Goal: Transaction & Acquisition: Purchase product/service

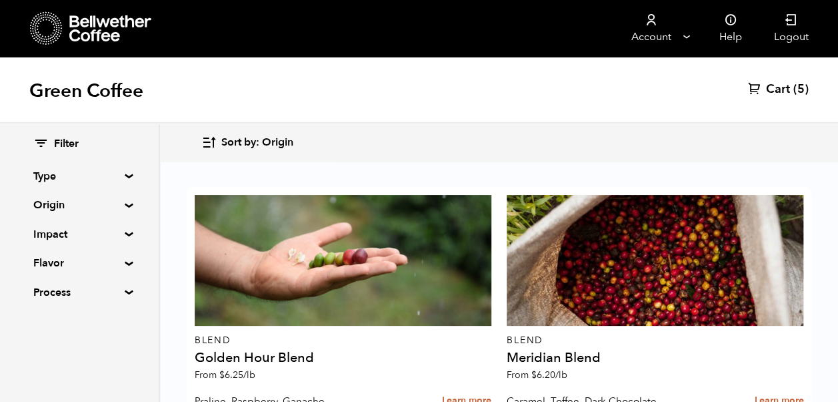
scroll to position [314, 0]
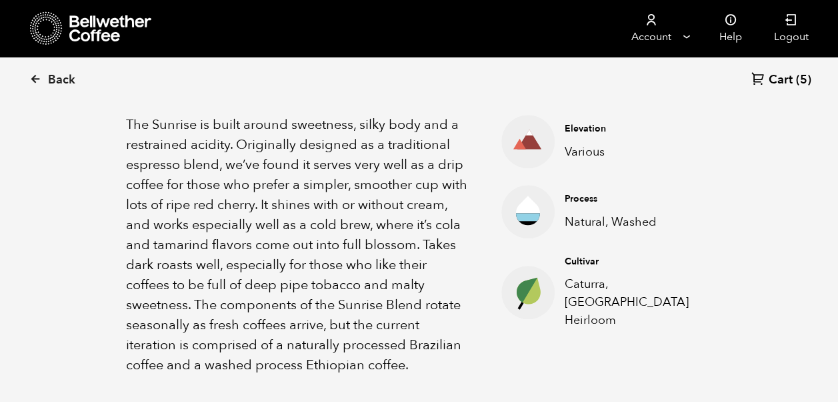
scroll to position [468, 0]
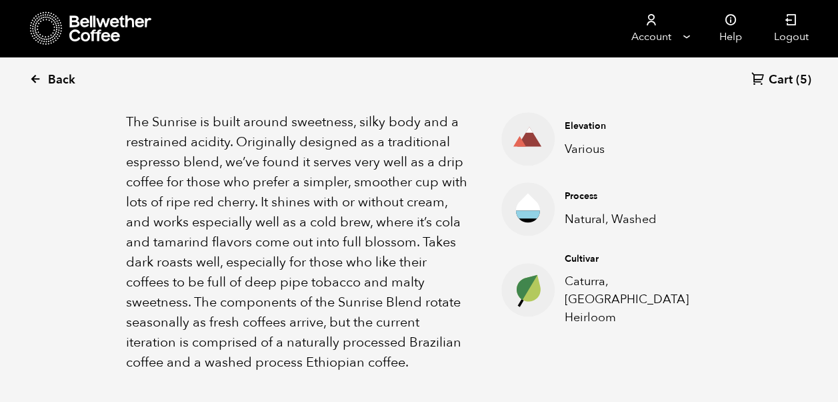
click at [37, 80] on icon at bounding box center [35, 79] width 12 height 12
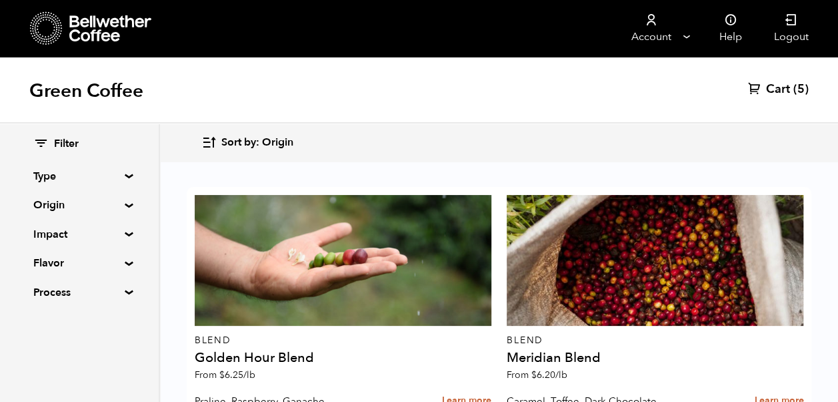
click at [125, 205] on summary "Origin" at bounding box center [79, 205] width 92 height 16
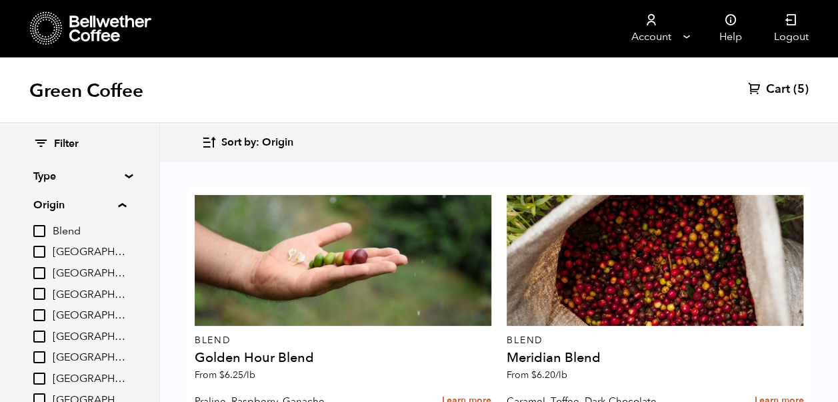
click at [42, 378] on input "[GEOGRAPHIC_DATA]" at bounding box center [39, 378] width 12 height 12
checkbox input "true"
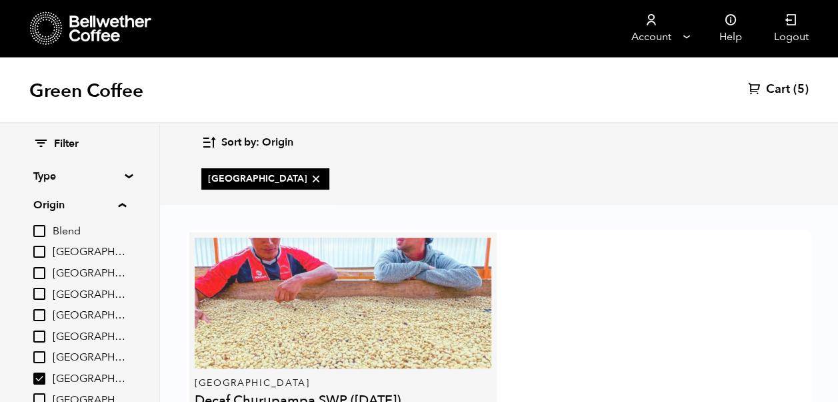
click at [371, 329] on div at bounding box center [343, 302] width 297 height 131
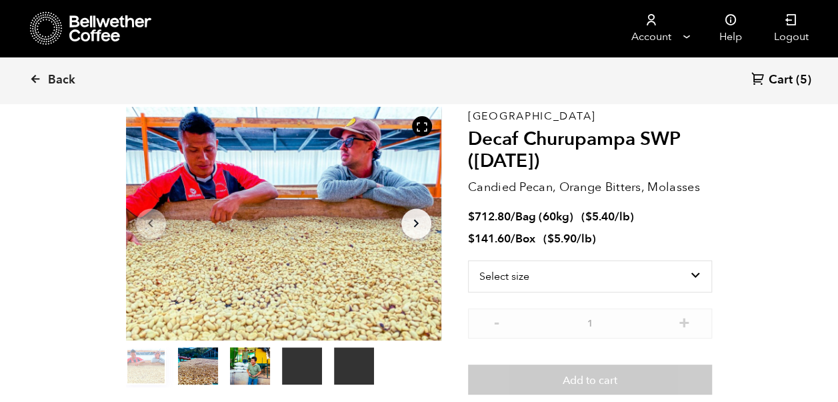
scroll to position [65, 0]
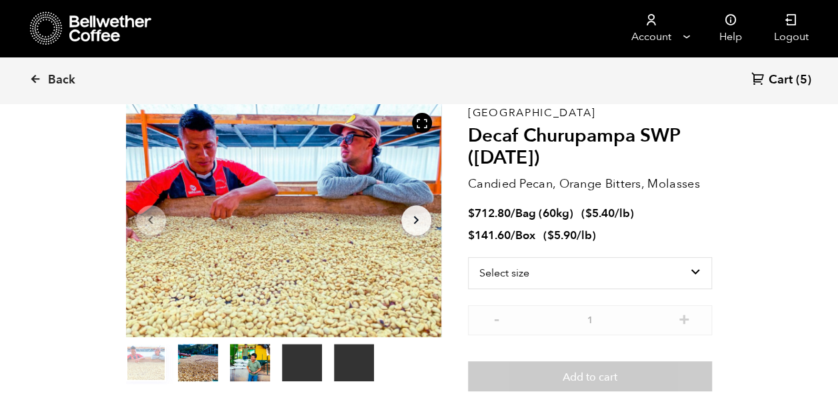
click at [786, 82] on span "Cart" at bounding box center [781, 80] width 24 height 16
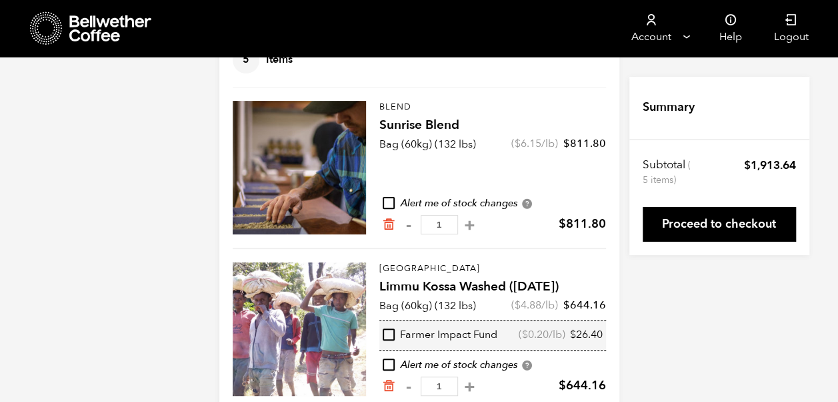
scroll to position [104, 0]
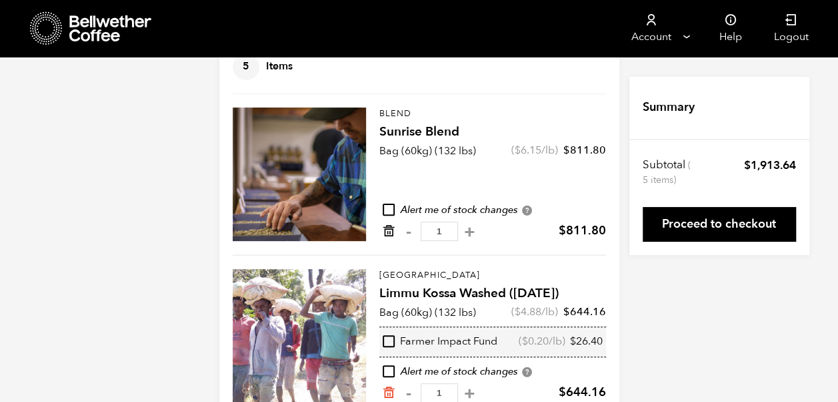
click at [382, 230] on icon "Remove from cart" at bounding box center [388, 230] width 13 height 13
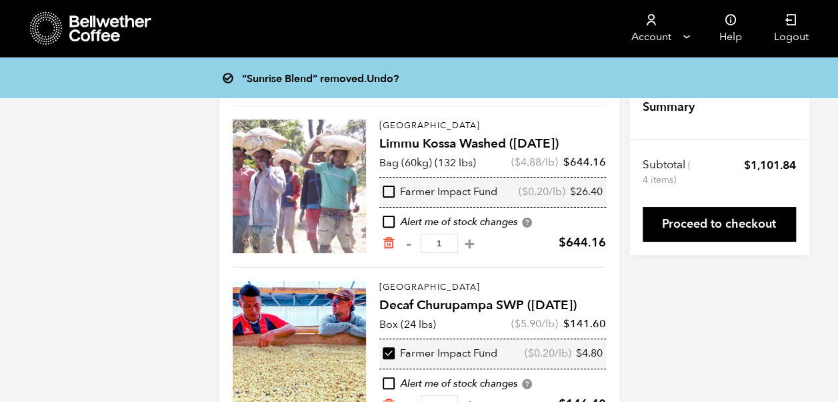
scroll to position [95, 0]
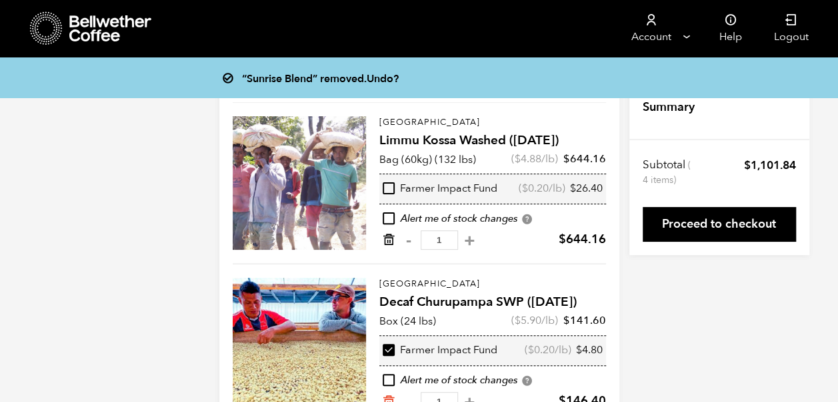
click at [388, 235] on icon "Remove from cart" at bounding box center [388, 239] width 13 height 13
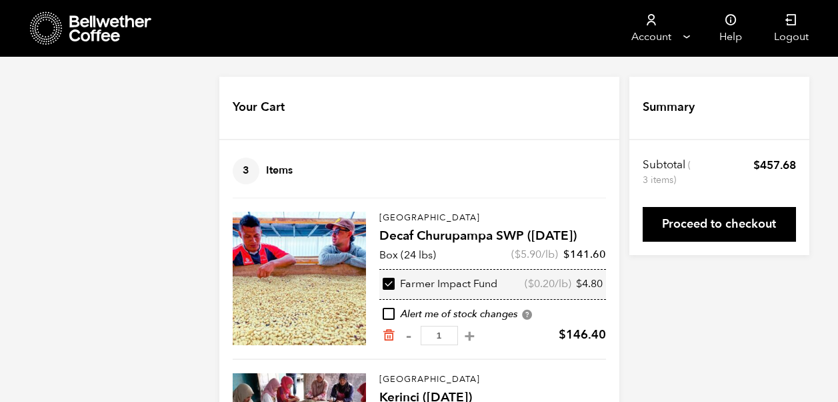
scroll to position [95, 0]
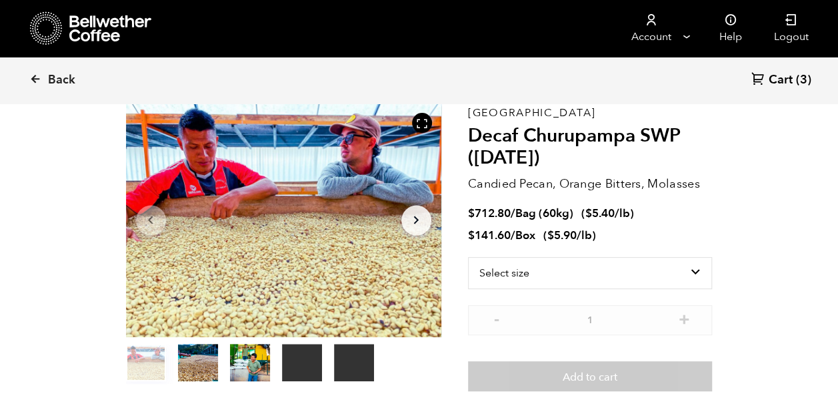
scroll to position [580, 571]
click at [61, 75] on span "Back" at bounding box center [61, 80] width 27 height 16
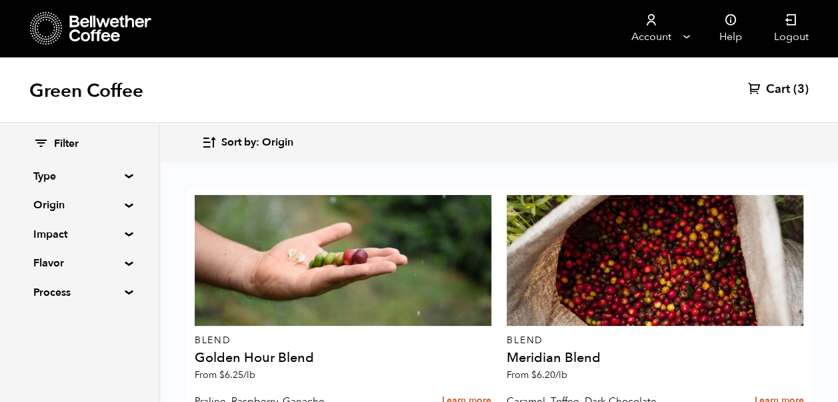
scroll to position [372, 0]
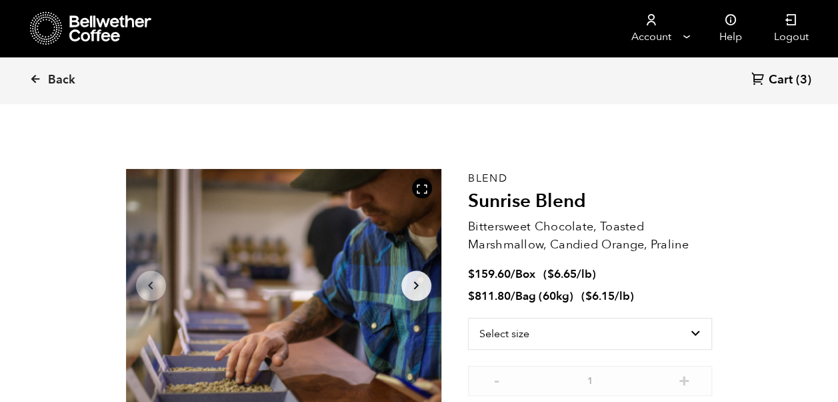
scroll to position [580, 571]
click at [692, 331] on select "Select size Bag (60kg) (132 lbs) Box (24 lbs)" at bounding box center [590, 333] width 245 height 32
select select "box"
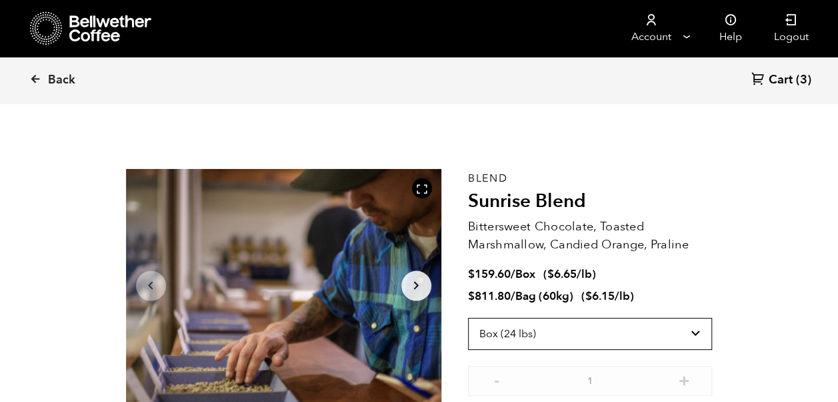
click at [468, 317] on select "Select size Bag (60kg) (132 lbs) Box (24 lbs)" at bounding box center [590, 333] width 245 height 32
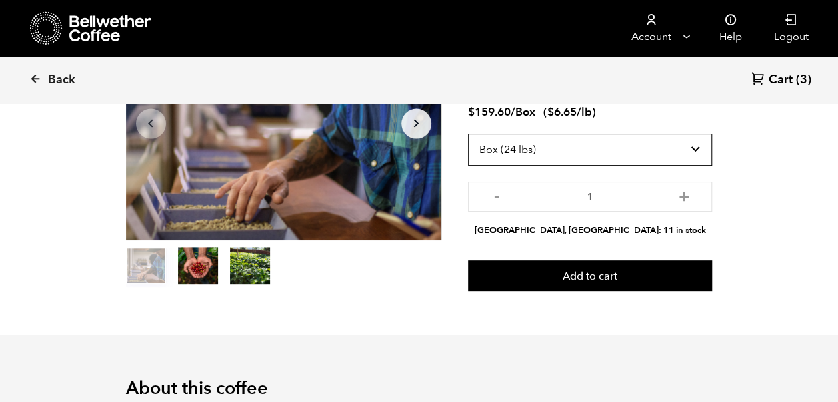
scroll to position [164, 0]
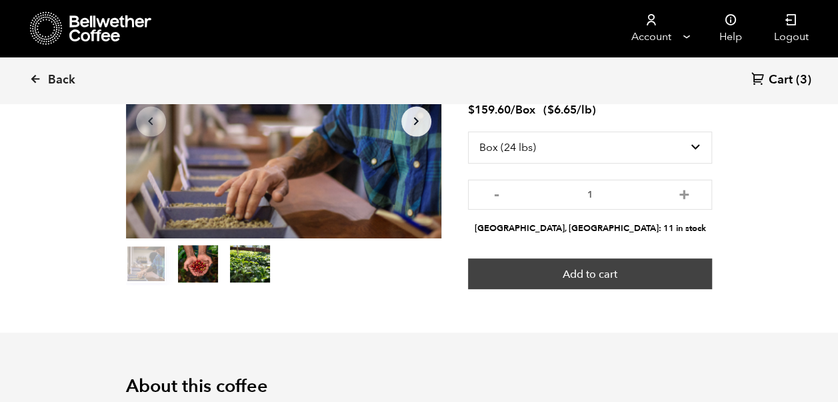
click at [638, 269] on button "Add to cart" at bounding box center [590, 273] width 245 height 31
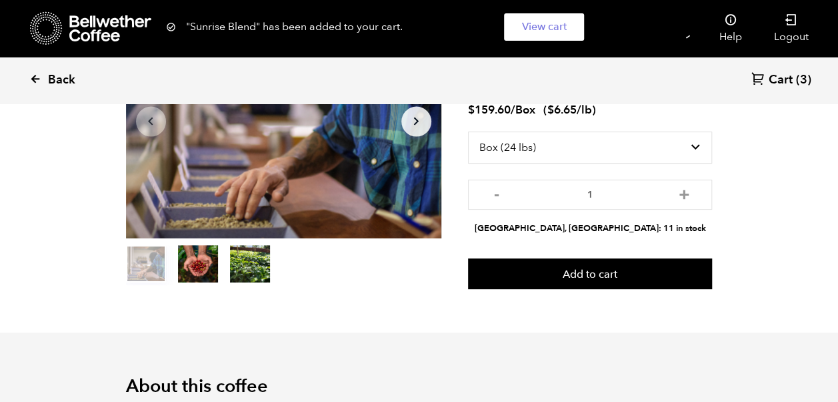
click at [33, 79] on icon at bounding box center [35, 79] width 12 height 12
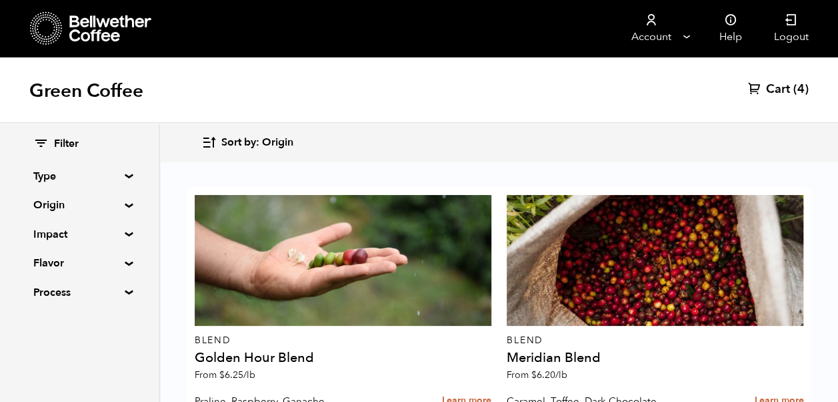
click at [794, 89] on span "(4)" at bounding box center [801, 89] width 15 height 16
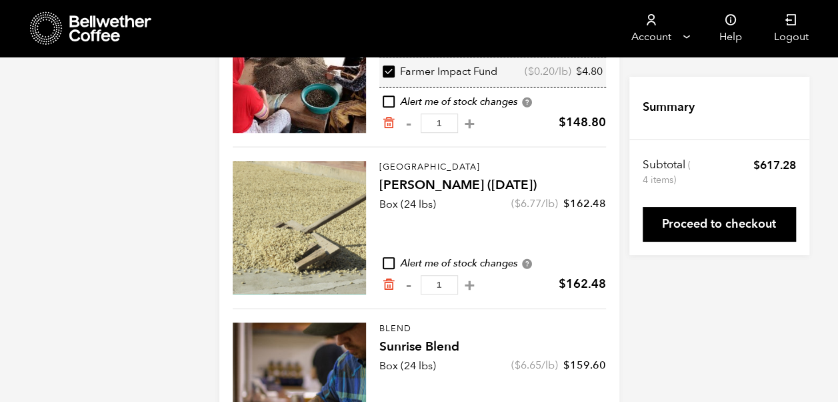
scroll to position [400, 0]
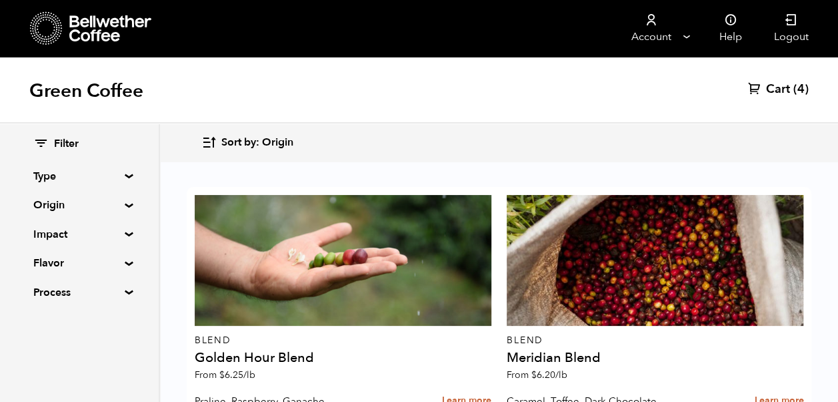
click at [125, 201] on summary "Origin" at bounding box center [79, 205] width 92 height 16
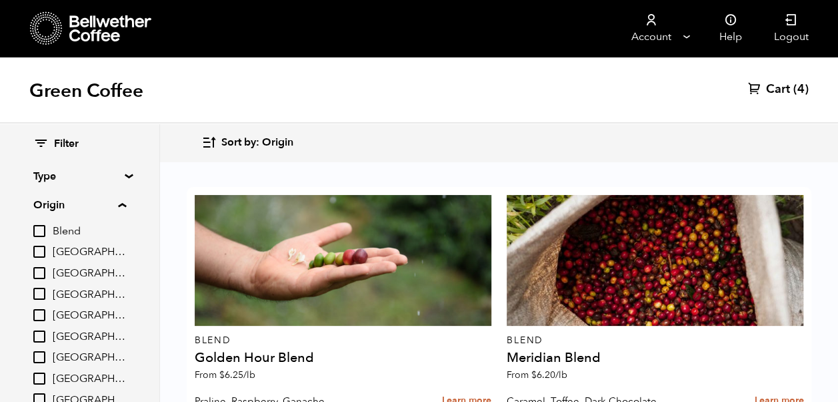
click at [44, 333] on input "[GEOGRAPHIC_DATA]" at bounding box center [39, 336] width 12 height 12
checkbox input "true"
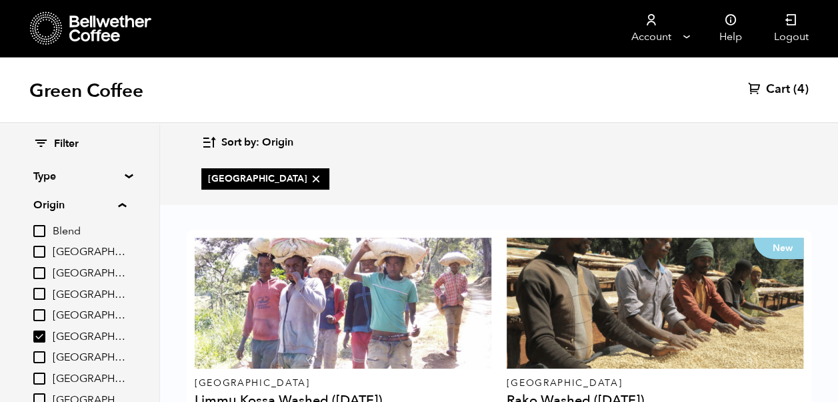
scroll to position [73, 0]
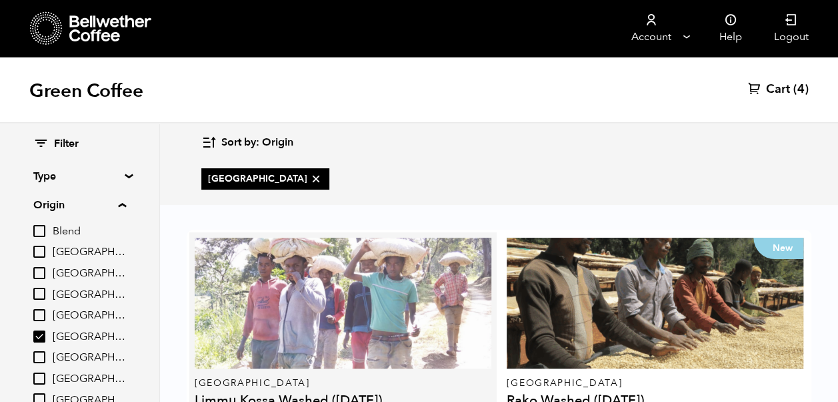
click at [402, 262] on div at bounding box center [343, 302] width 297 height 131
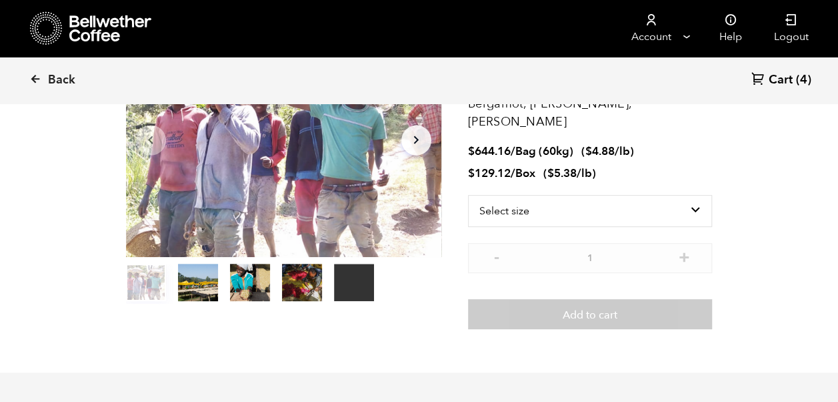
scroll to position [149, 0]
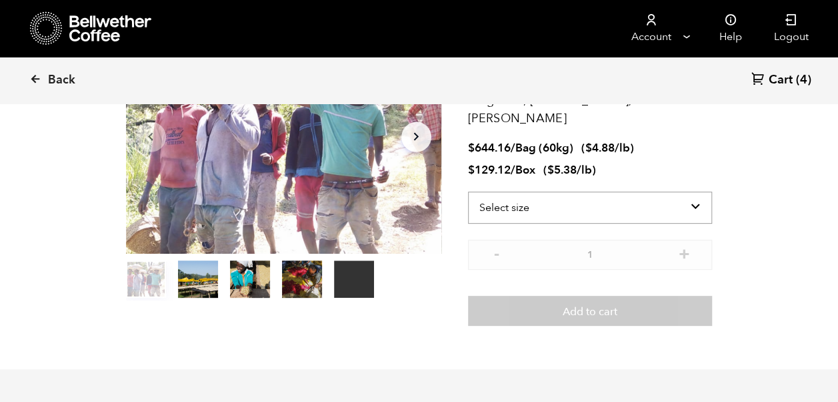
click at [699, 191] on select "Select size Bag (60kg) (132 lbs) Box (24 lbs)" at bounding box center [590, 207] width 245 height 32
select select "box"
click at [468, 191] on select "Select size Bag (60kg) (132 lbs) Box (24 lbs)" at bounding box center [590, 207] width 245 height 32
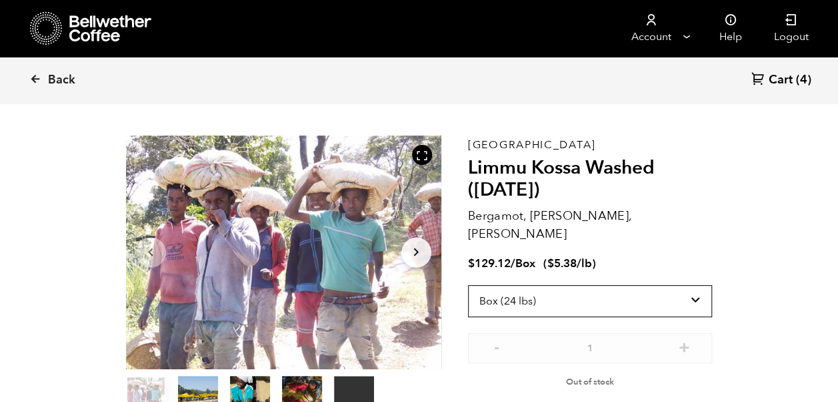
scroll to position [27, 0]
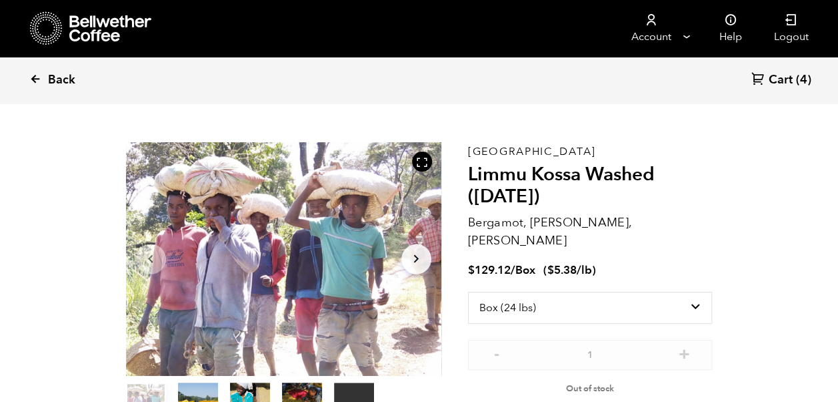
click at [37, 79] on icon at bounding box center [35, 79] width 12 height 12
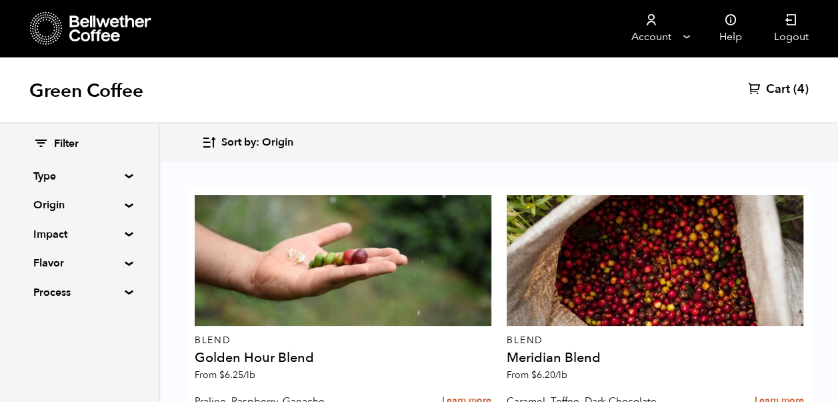
scroll to position [159, 0]
click at [125, 204] on summary "Origin" at bounding box center [79, 205] width 92 height 16
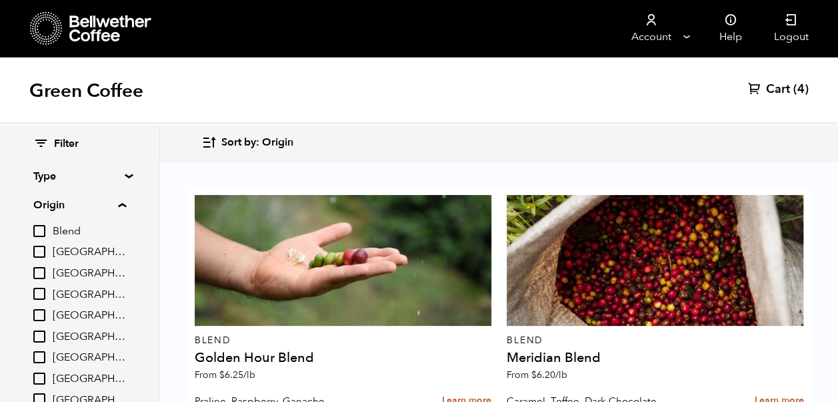
click at [41, 332] on input "[GEOGRAPHIC_DATA]" at bounding box center [39, 336] width 12 height 12
checkbox input "true"
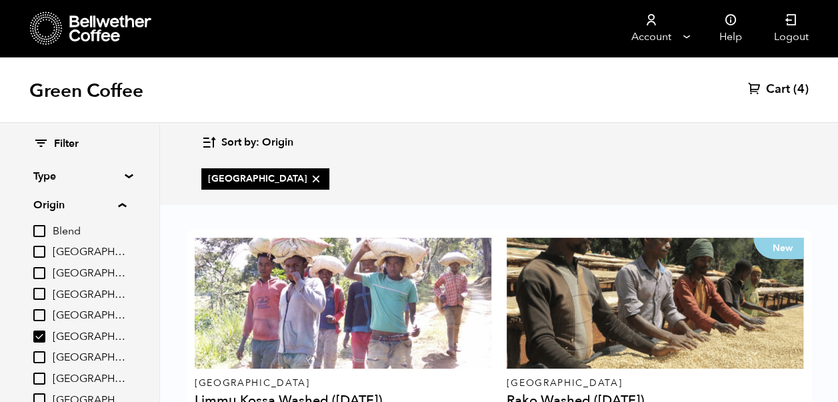
scroll to position [121, 0]
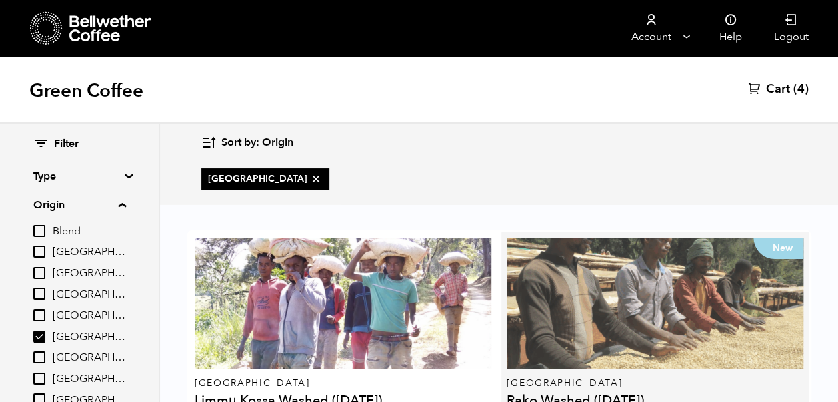
click at [732, 237] on div "New" at bounding box center [655, 302] width 297 height 131
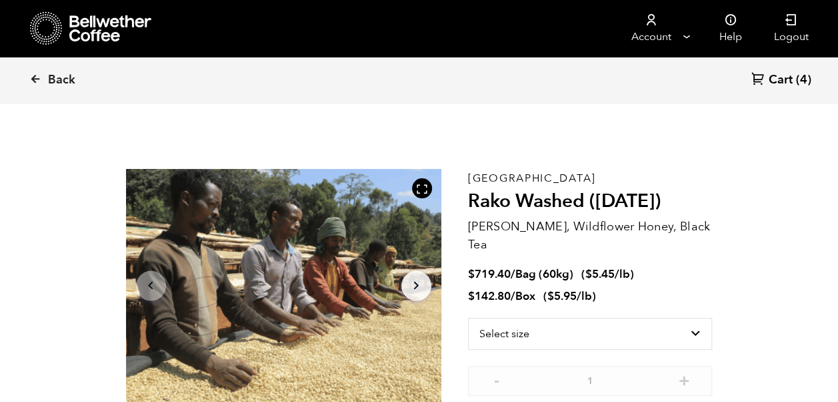
scroll to position [580, 571]
click at [693, 317] on select "Select size Bag (60kg) (132 lbs) Box (24 lbs)" at bounding box center [590, 333] width 245 height 32
select select "box"
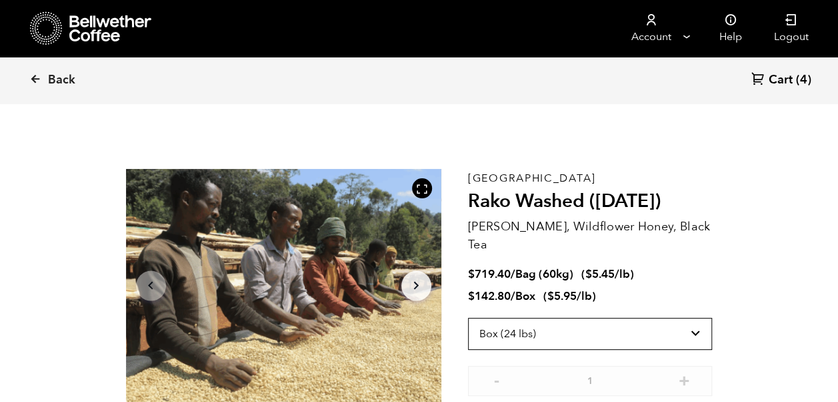
click at [468, 317] on select "Select size Bag (60kg) (132 lbs) Box (24 lbs)" at bounding box center [590, 333] width 245 height 32
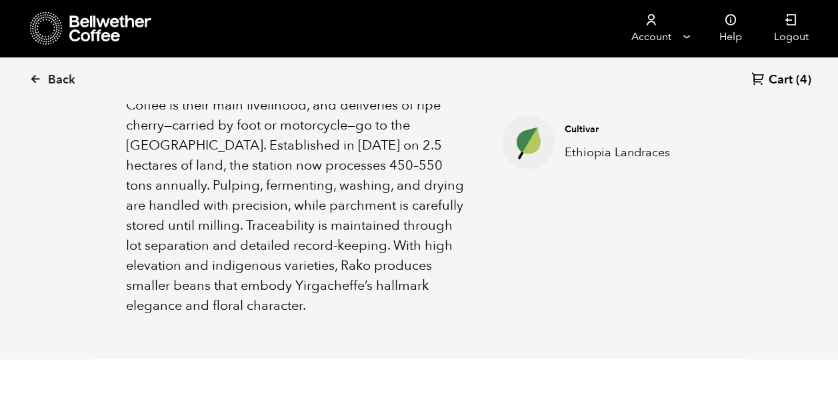
scroll to position [617, 0]
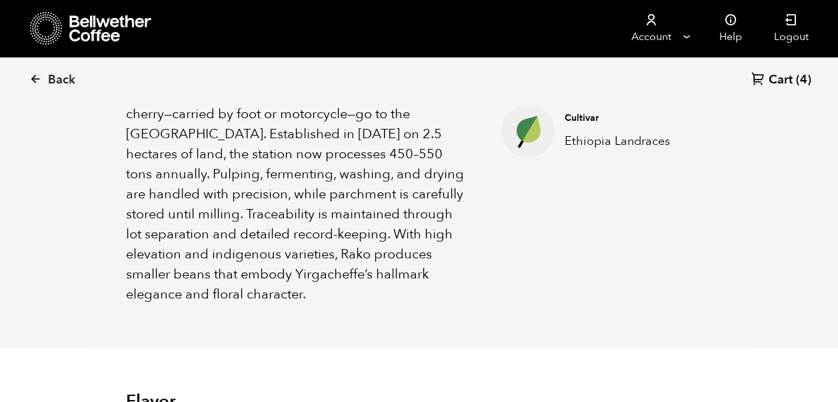
drag, startPoint x: 844, startPoint y: 153, endPoint x: 560, endPoint y: 267, distance: 306.2
click at [560, 267] on ul "Elevation 2000-2100 MASL Process Washed Cultivar Ethiopia Landraces" at bounding box center [584, 134] width 233 height 340
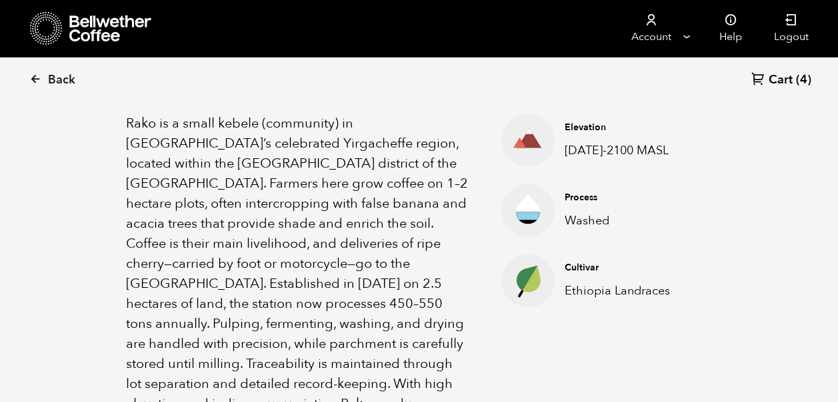
scroll to position [479, 0]
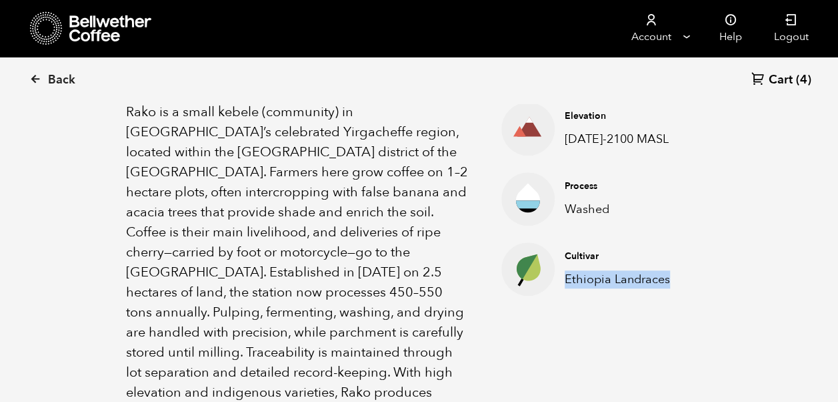
drag, startPoint x: 672, startPoint y: 275, endPoint x: 564, endPoint y: 273, distance: 108.1
click at [564, 273] on div "Cultivar Ethiopia Landraces" at bounding box center [628, 268] width 147 height 38
copy p "Ethiopia Landraces"
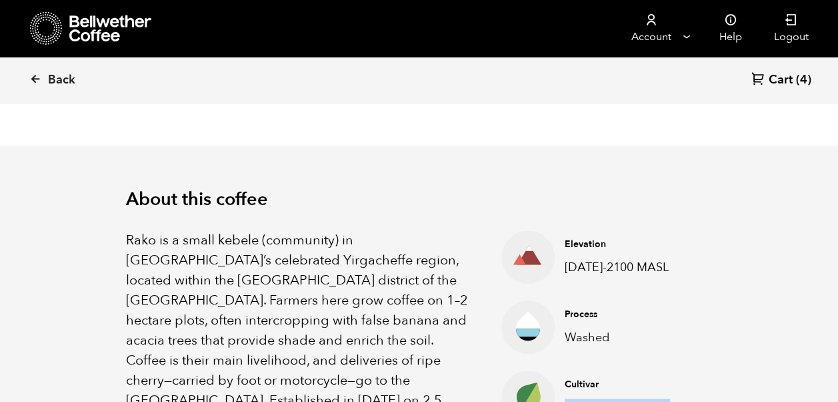
scroll to position [348, 0]
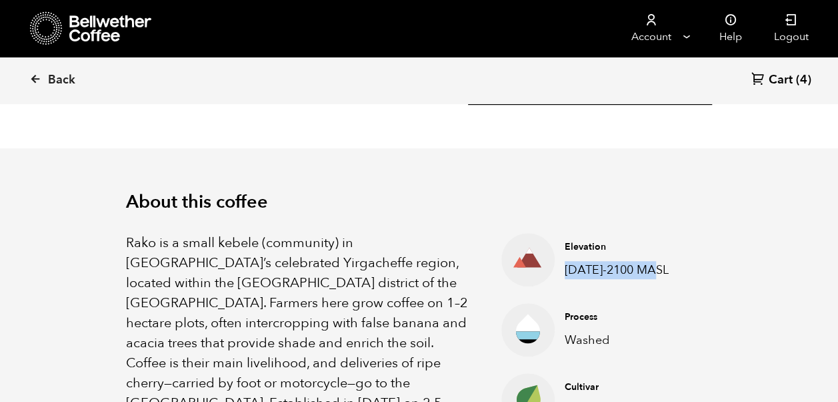
drag, startPoint x: 661, startPoint y: 265, endPoint x: 567, endPoint y: 263, distance: 94.1
click at [567, 263] on p "2000-2100 MASL" at bounding box center [628, 270] width 127 height 18
copy p "2000-2100 MASL"
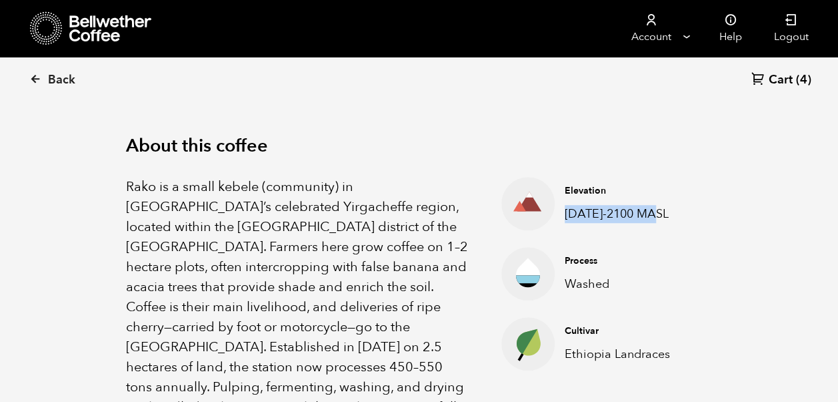
scroll to position [407, 0]
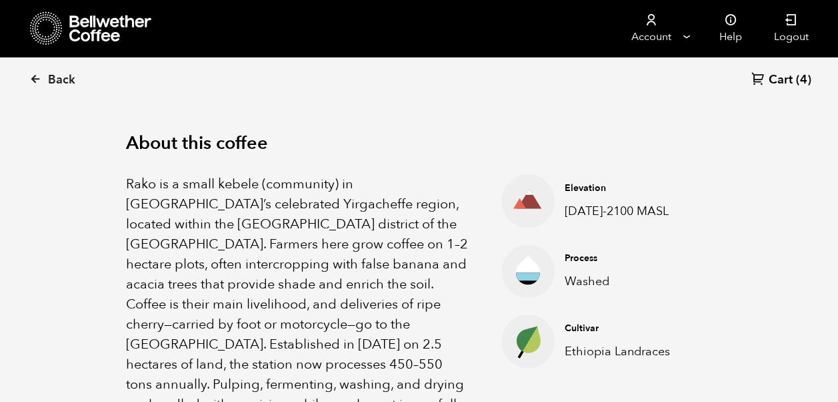
click at [231, 200] on p "Rako is a small kebele (community) in Ethiopia’s celebrated Yirgacheffe region,…" at bounding box center [297, 344] width 342 height 340
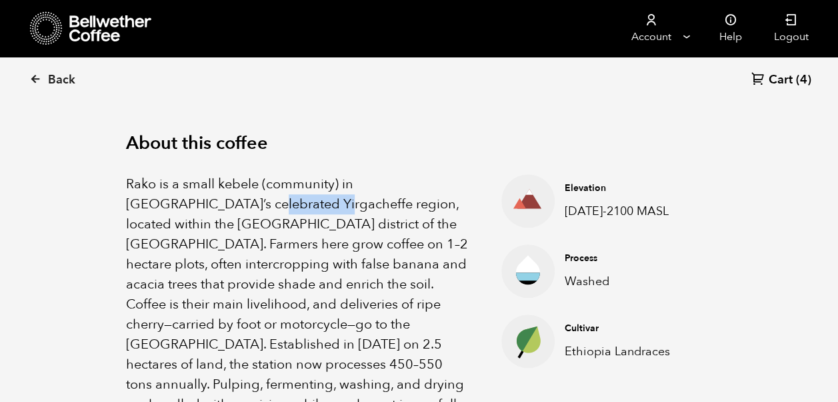
copy p "Yirgacheffe"
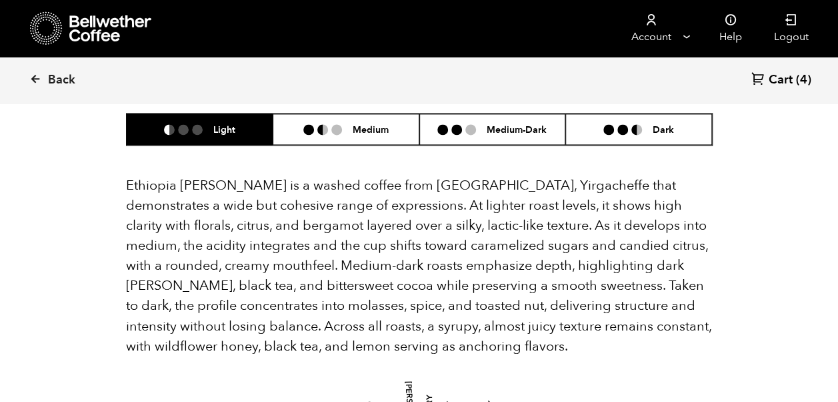
scroll to position [940, 0]
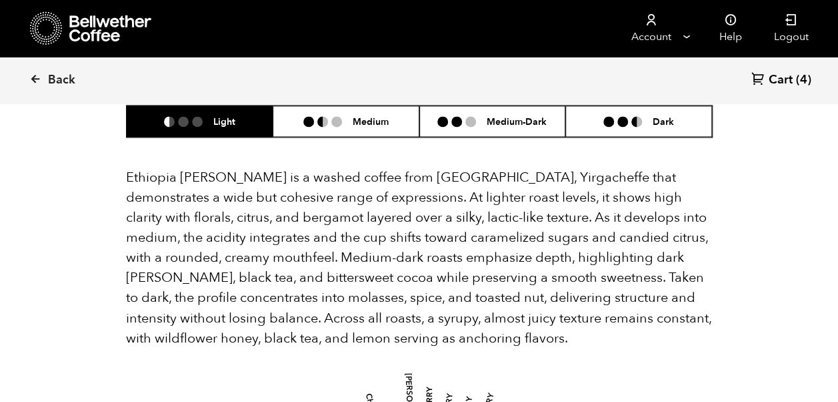
click at [175, 193] on p "Ethiopia Rako is a washed coffee from Kochere, Yirgacheffe that demonstrates a …" at bounding box center [419, 257] width 587 height 180
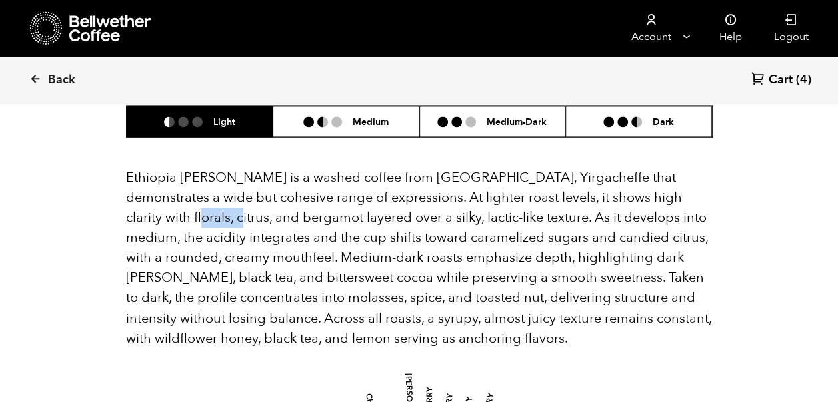
copy p "bergamot"
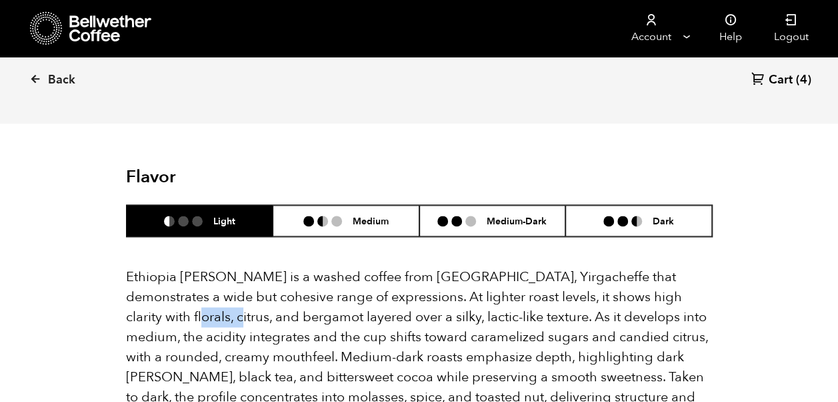
scroll to position [855, 0]
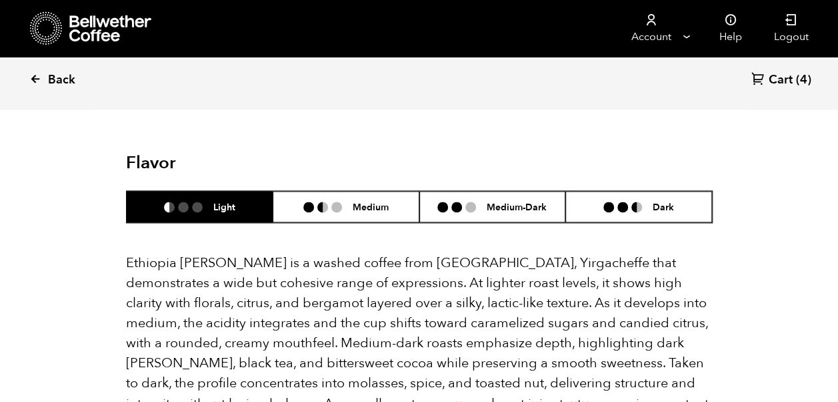
click at [37, 79] on icon at bounding box center [35, 79] width 12 height 12
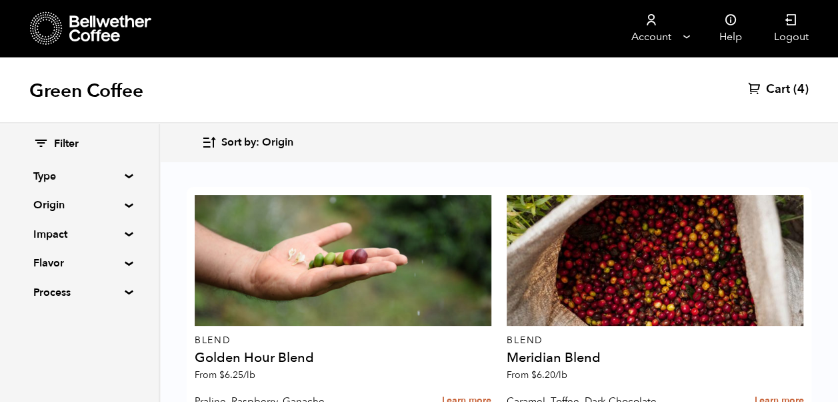
click at [123, 203] on summary "Origin" at bounding box center [79, 205] width 92 height 16
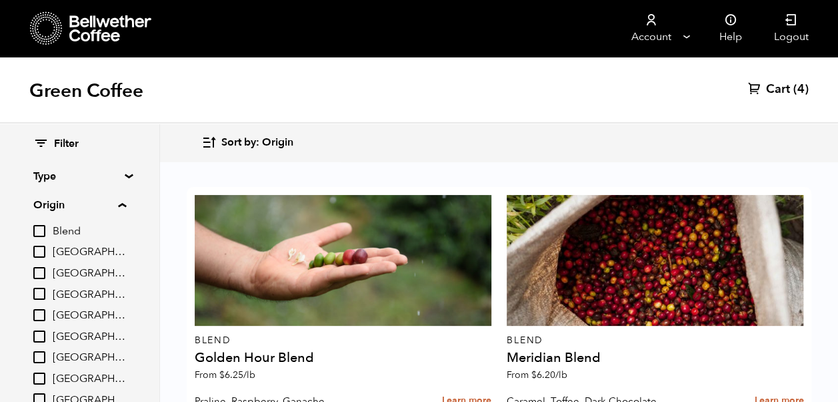
click at [40, 378] on input "[GEOGRAPHIC_DATA]" at bounding box center [39, 378] width 12 height 12
checkbox input "true"
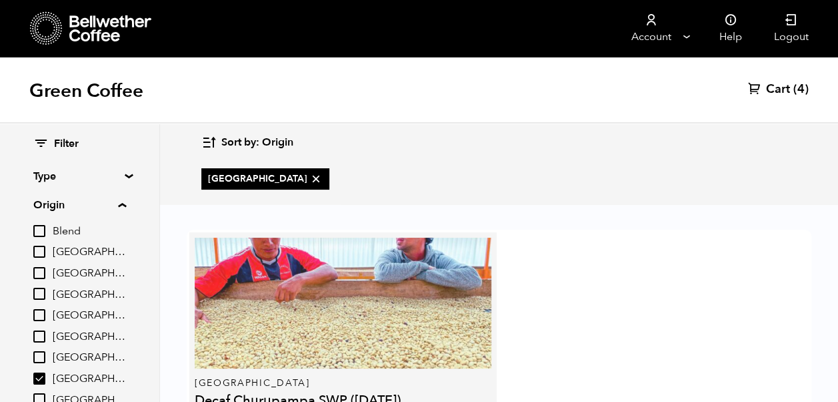
click at [420, 312] on div at bounding box center [343, 302] width 297 height 131
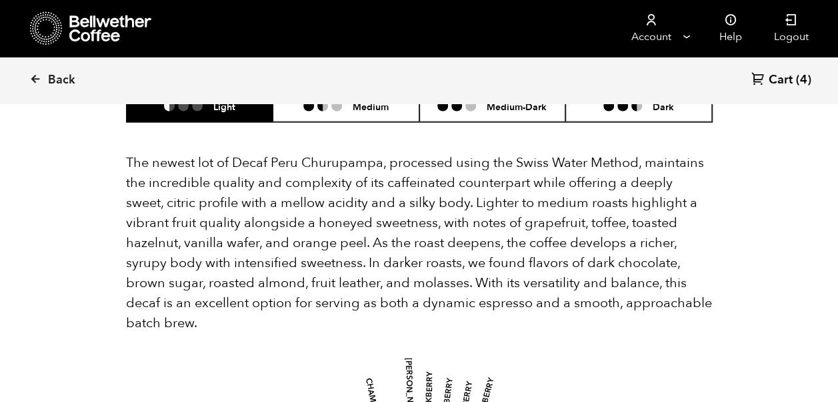
scroll to position [1506, 0]
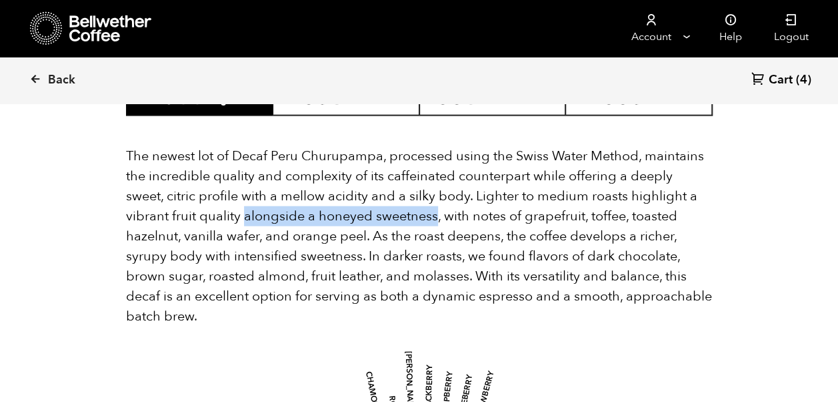
drag, startPoint x: 241, startPoint y: 214, endPoint x: 434, endPoint y: 208, distance: 192.2
click at [434, 208] on p "The newest lot of Decaf Peru Churupampa, processed using the Swiss Water Method…" at bounding box center [419, 236] width 587 height 180
copy p "alongside a honeyed sweetness"
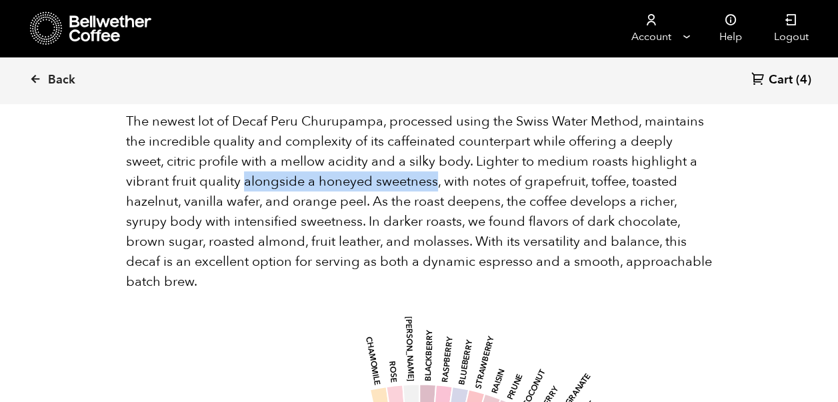
scroll to position [1547, 0]
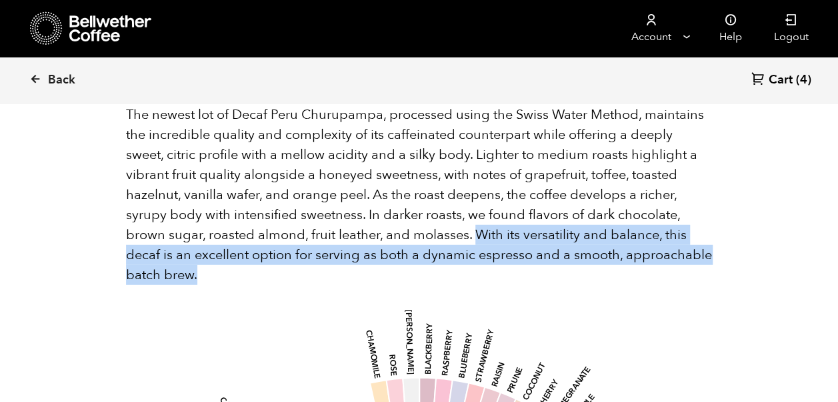
drag, startPoint x: 474, startPoint y: 229, endPoint x: 660, endPoint y: 268, distance: 190.1
click at [660, 268] on p "The newest lot of Decaf Peru Churupampa, processed using the Swiss Water Method…" at bounding box center [419, 195] width 587 height 180
copy p "With its versatility and balance, this decaf is an excellent option for serving…"
